Goal: Find specific fact: Find specific fact

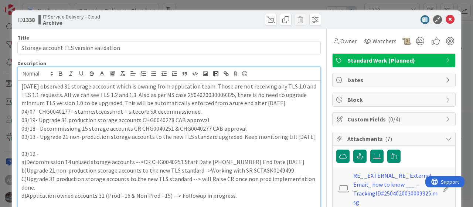
click at [30, 18] on b "1338" at bounding box center [29, 19] width 12 height 7
copy b "1338"
click at [446, 22] on icon at bounding box center [450, 19] width 9 height 9
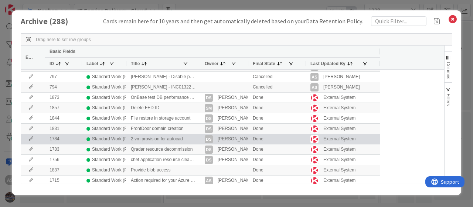
scroll to position [148, 0]
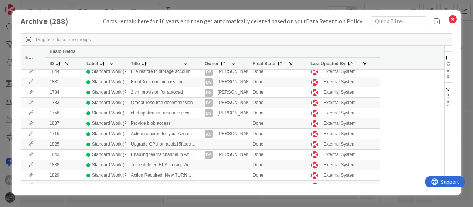
click at [65, 63] on span at bounding box center [67, 64] width 6 height 6
click at [61, 61] on span at bounding box center [58, 64] width 6 height 6
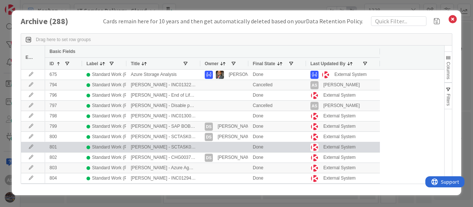
scroll to position [185, 0]
